Goal: Task Accomplishment & Management: Complete application form

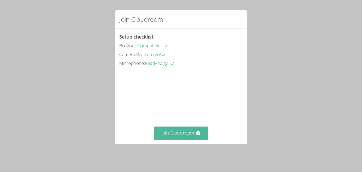
click at [181, 137] on button "Join Cloudroom" at bounding box center [181, 132] width 54 height 13
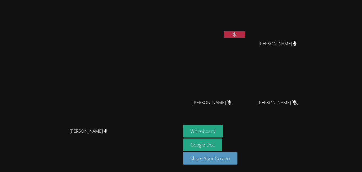
click at [298, 102] on icon at bounding box center [295, 102] width 6 height 5
drag, startPoint x: 309, startPoint y: 43, endPoint x: 351, endPoint y: 41, distance: 41.2
click at [312, 41] on div "[PERSON_NAME]" at bounding box center [279, 48] width 63 height 21
click at [130, 91] on video at bounding box center [91, 74] width 80 height 99
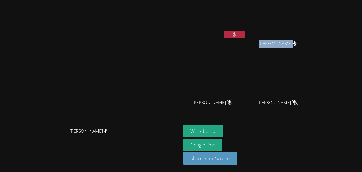
click at [130, 91] on video at bounding box center [91, 74] width 80 height 99
click at [223, 132] on button "Whiteboard" at bounding box center [203, 131] width 40 height 12
click at [246, 40] on div "Alexander Morgan" at bounding box center [214, 30] width 63 height 57
click at [245, 31] on button at bounding box center [234, 34] width 21 height 7
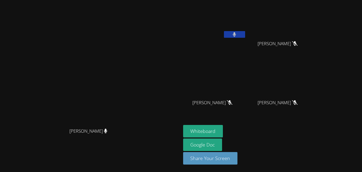
click at [236, 35] on icon at bounding box center [234, 34] width 3 height 5
click at [245, 32] on button at bounding box center [234, 34] width 21 height 7
click at [236, 32] on icon at bounding box center [234, 34] width 3 height 5
click at [237, 32] on icon at bounding box center [235, 34] width 6 height 5
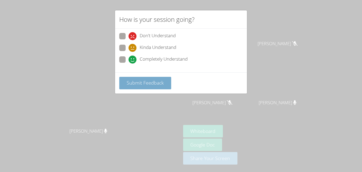
click at [152, 85] on span "Submit Feedback" at bounding box center [145, 82] width 37 height 6
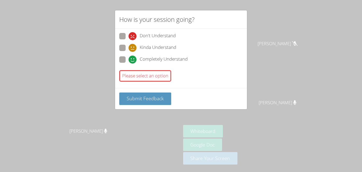
click at [130, 40] on icon at bounding box center [133, 36] width 8 height 8
click at [130, 37] on input "Don't Understand" at bounding box center [131, 35] width 5 height 5
radio input "true"
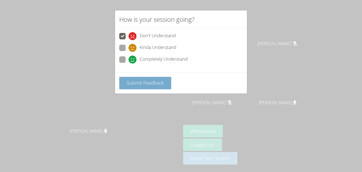
click at [127, 85] on span "Submit Feedback" at bounding box center [145, 82] width 37 height 6
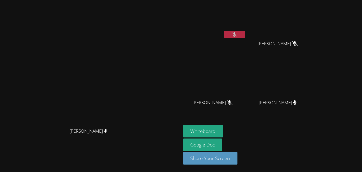
click at [245, 35] on button at bounding box center [234, 34] width 21 height 7
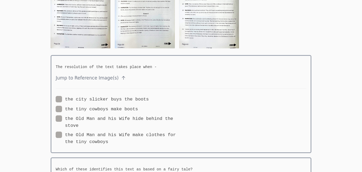
scroll to position [92, 0]
drag, startPoint x: 173, startPoint y: 53, endPoint x: 200, endPoint y: 80, distance: 38.6
click at [181, 3] on img at bounding box center [209, 5] width 60 height 85
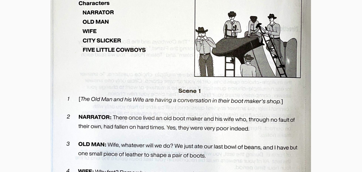
scroll to position [118, 0]
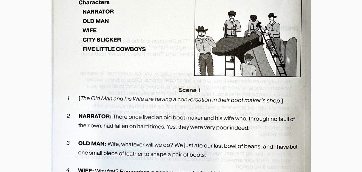
click at [182, 41] on img at bounding box center [181, 121] width 261 height 369
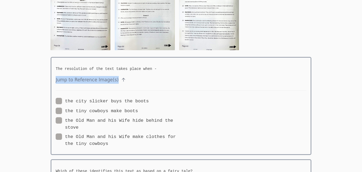
scroll to position [90, 0]
click at [174, 106] on div "the city slicker buys the boots the tiny cowboys make boots the Old Man and his…" at bounding box center [118, 122] width 125 height 50
click at [102, 104] on label "the city slicker buys the boots" at bounding box center [102, 100] width 93 height 7
click at [149, 102] on input "the city slicker buys the boots" at bounding box center [151, 99] width 5 height 5
radio input "true"
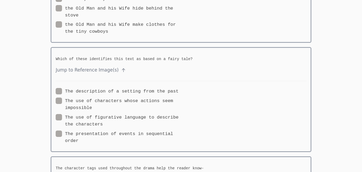
scroll to position [206, 0]
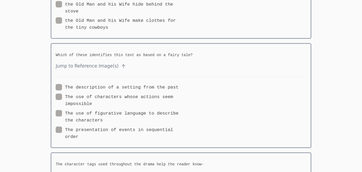
click at [97, 95] on label "The use of characters whose actions seem impossible" at bounding box center [118, 100] width 125 height 14
click at [97, 95] on input "The use of characters whose actions seem impossible" at bounding box center [94, 95] width 5 height 5
radio input "true"
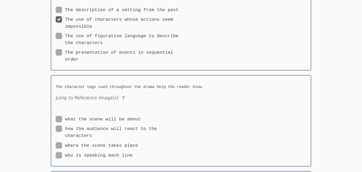
scroll to position [288, 0]
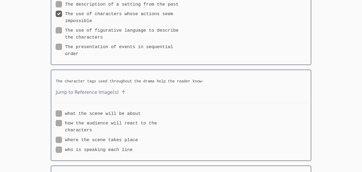
click at [97, 115] on label "what the scene will be about" at bounding box center [98, 113] width 85 height 7
click at [141, 115] on input "what the scene will be about" at bounding box center [143, 112] width 5 height 5
radio input "true"
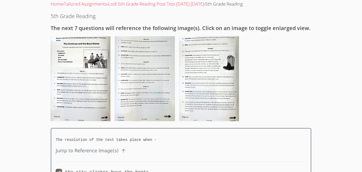
scroll to position [31, 0]
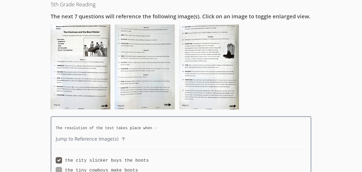
click at [94, 69] on img at bounding box center [81, 66] width 60 height 85
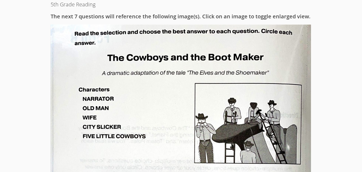
drag, startPoint x: 150, startPoint y: 101, endPoint x: 187, endPoint y: 86, distance: 39.9
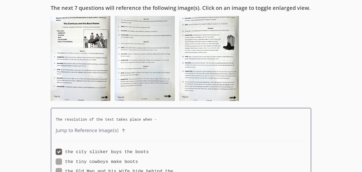
click at [88, 74] on img at bounding box center [81, 58] width 60 height 85
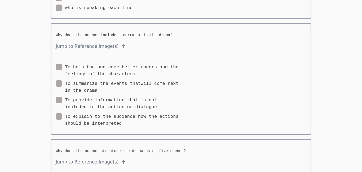
scroll to position [1462, 0]
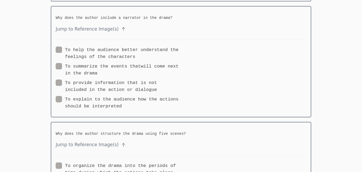
click at [84, 48] on label "To help the audience better understand the feelings of the characters" at bounding box center [118, 53] width 125 height 14
click at [135, 48] on input "To help the audience better understand the feelings of the characters" at bounding box center [137, 48] width 5 height 5
radio input "true"
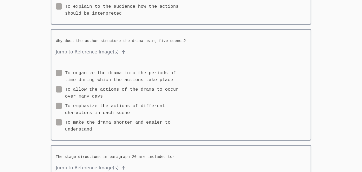
scroll to position [1555, 0]
click at [92, 75] on label "To organize the drama into the periods of time during which the actions take pl…" at bounding box center [118, 76] width 125 height 14
click at [173, 73] on input "To organize the drama into the periods of time during which the actions take pl…" at bounding box center [175, 71] width 5 height 5
radio input "true"
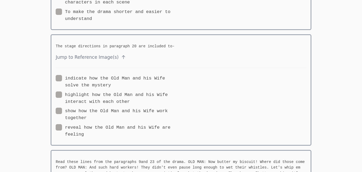
scroll to position [1667, 0]
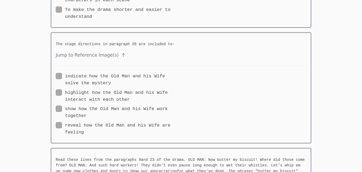
click at [73, 107] on label "show how the Old Man and his Wife work together" at bounding box center [118, 112] width 125 height 14
click at [87, 107] on input "show how the Old Man and his Wife work together" at bounding box center [89, 107] width 5 height 5
radio input "true"
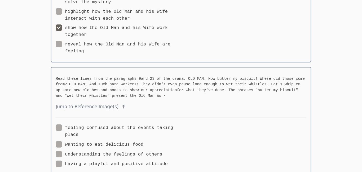
scroll to position [1787, 0]
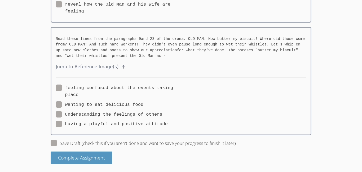
click at [90, 116] on label "understanding the feelings of others" at bounding box center [109, 114] width 107 height 7
click at [163, 115] on input "understanding the feelings of others" at bounding box center [165, 113] width 5 height 5
radio input "true"
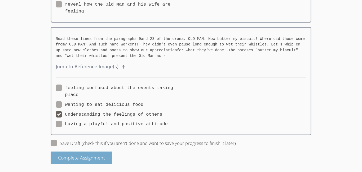
click at [68, 157] on span "Complete Assignment" at bounding box center [81, 157] width 47 height 6
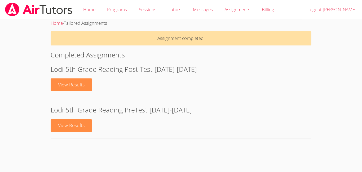
click at [78, 89] on link "View Results" at bounding box center [71, 84] width 41 height 12
click at [61, 127] on link "View Results" at bounding box center [71, 125] width 41 height 12
